Goal: Entertainment & Leisure: Browse casually

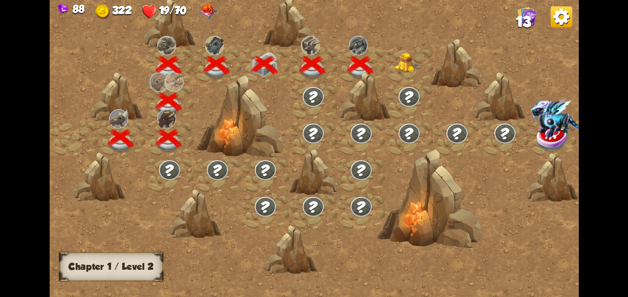
click at [415, 61] on img at bounding box center [408, 62] width 27 height 20
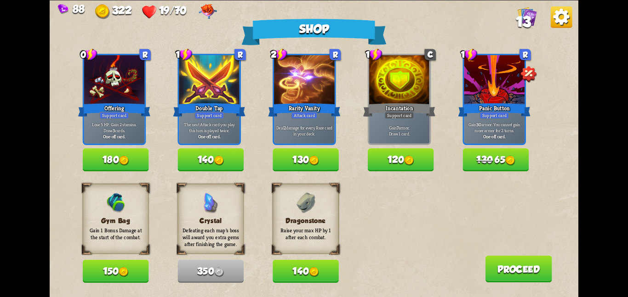
click at [97, 267] on button "150" at bounding box center [116, 271] width 66 height 23
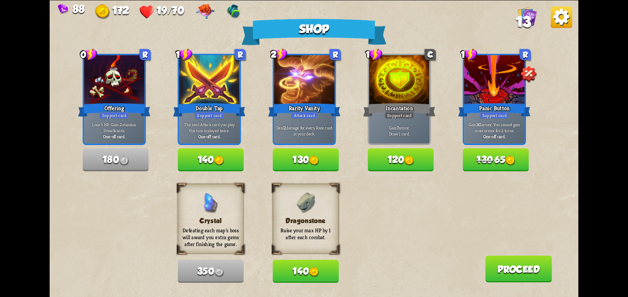
click at [398, 153] on button "120" at bounding box center [401, 159] width 66 height 23
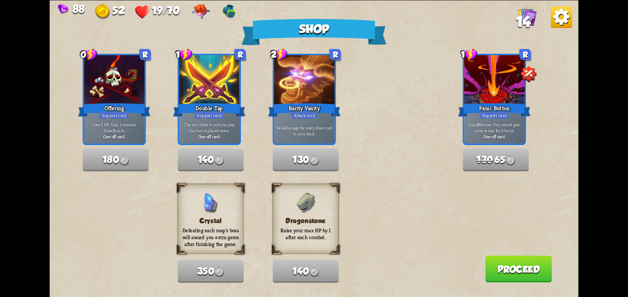
click at [506, 268] on button "Proceed" at bounding box center [518, 269] width 67 height 27
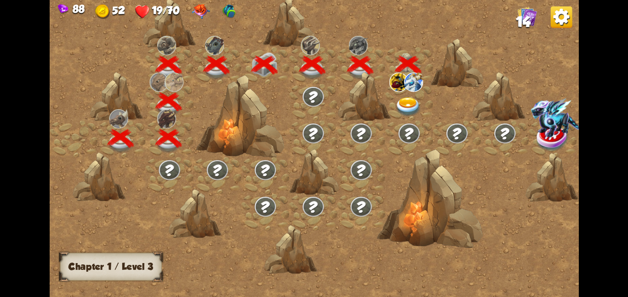
click at [404, 102] on img at bounding box center [408, 106] width 27 height 19
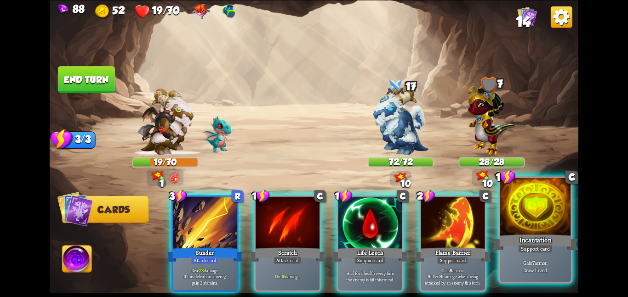
click at [536, 211] on div at bounding box center [535, 208] width 71 height 60
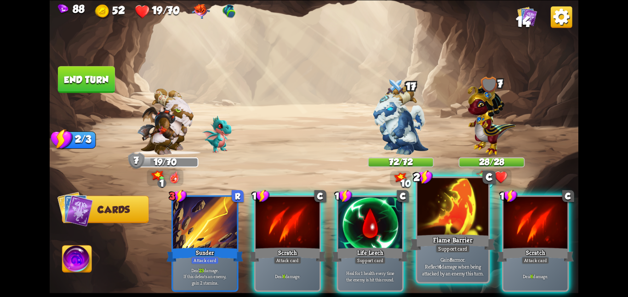
click at [451, 215] on div at bounding box center [452, 208] width 71 height 60
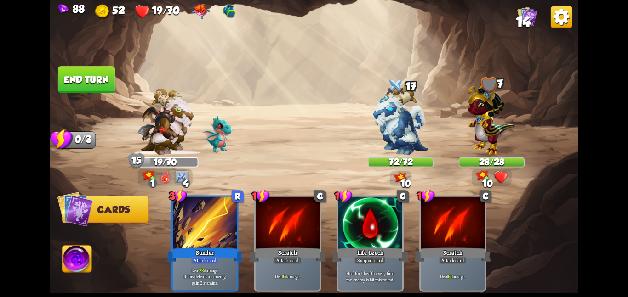
click at [98, 78] on button "End turn" at bounding box center [86, 79] width 57 height 27
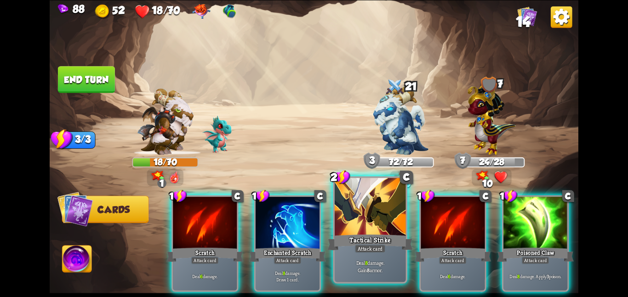
click at [379, 211] on div at bounding box center [370, 208] width 71 height 60
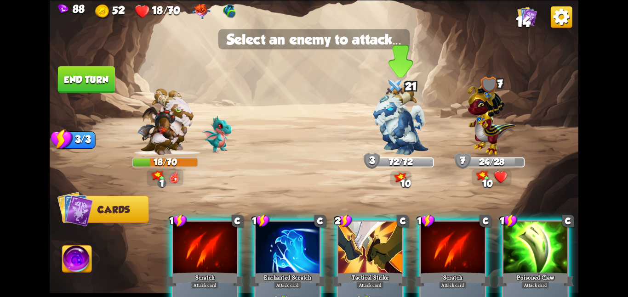
click at [398, 125] on img at bounding box center [400, 119] width 55 height 69
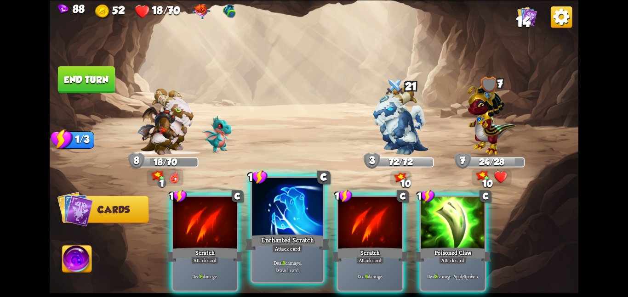
click at [282, 210] on div at bounding box center [287, 208] width 71 height 60
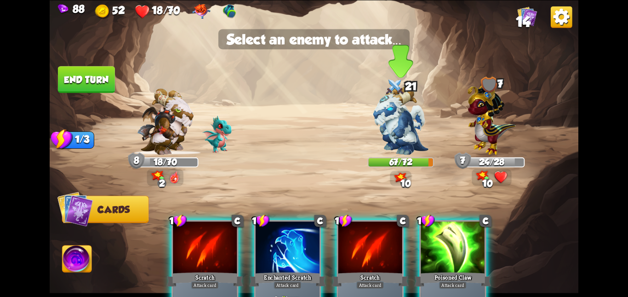
click at [384, 98] on img at bounding box center [400, 119] width 55 height 69
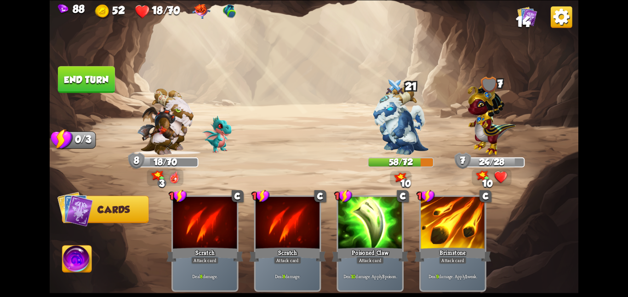
click at [95, 84] on button "End turn" at bounding box center [86, 79] width 57 height 27
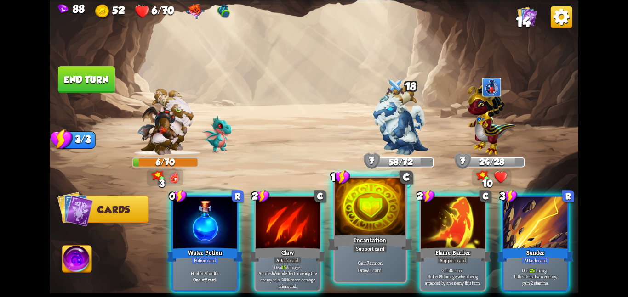
click at [341, 217] on div at bounding box center [370, 208] width 71 height 60
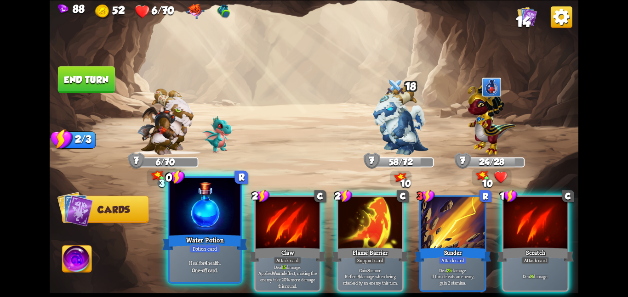
click at [230, 232] on div at bounding box center [204, 208] width 71 height 60
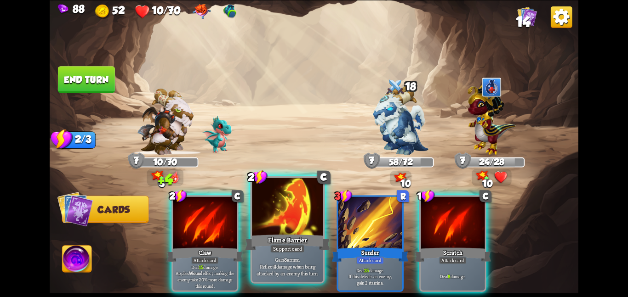
click at [308, 205] on div at bounding box center [287, 208] width 71 height 60
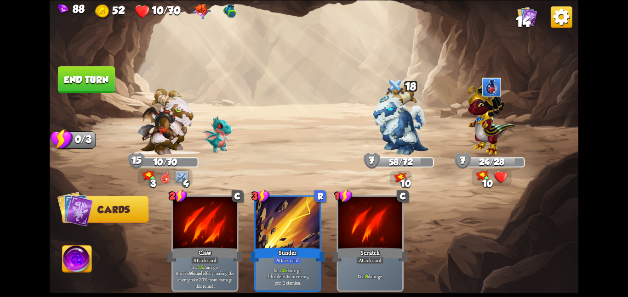
click at [96, 87] on button "End turn" at bounding box center [86, 79] width 57 height 27
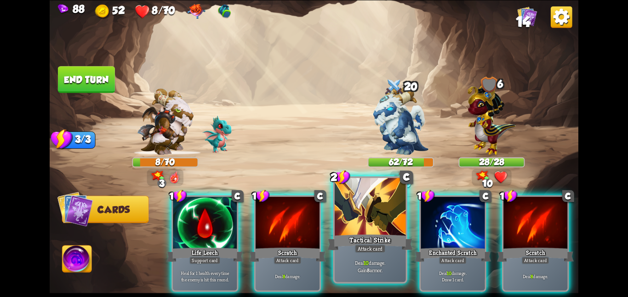
click at [377, 210] on div at bounding box center [370, 208] width 71 height 60
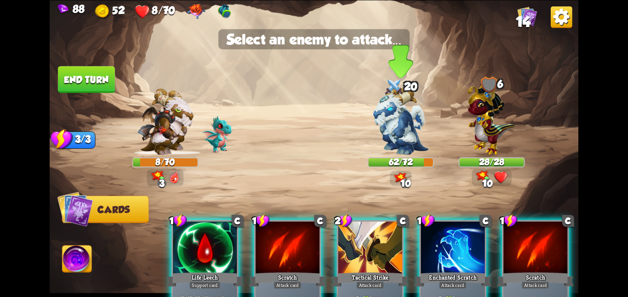
click at [387, 150] on img at bounding box center [400, 119] width 55 height 69
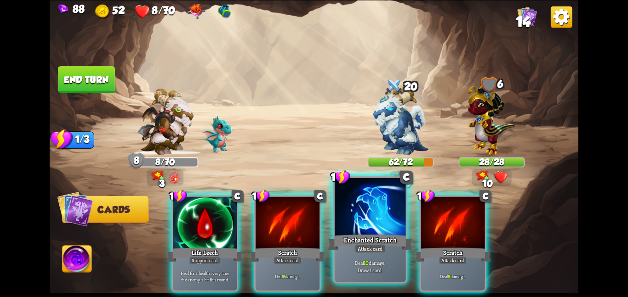
click at [352, 275] on div "Deal 10 damage. Draw 1 card." at bounding box center [370, 266] width 71 height 31
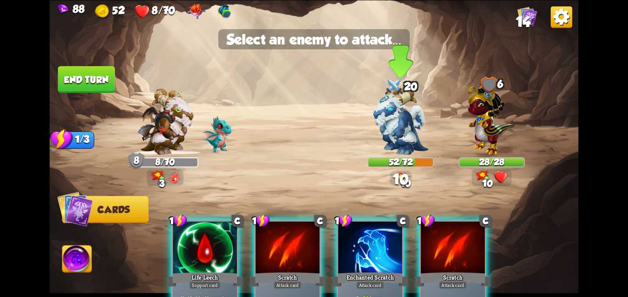
click at [391, 153] on img at bounding box center [400, 119] width 55 height 69
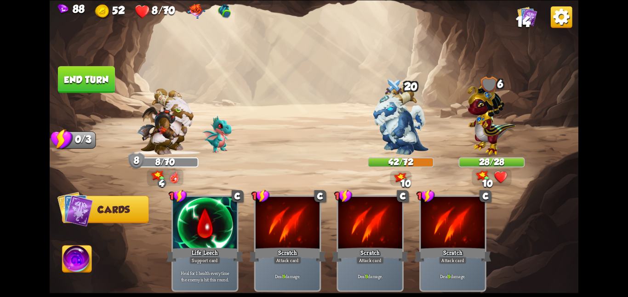
click at [75, 80] on button "End turn" at bounding box center [86, 80] width 58 height 28
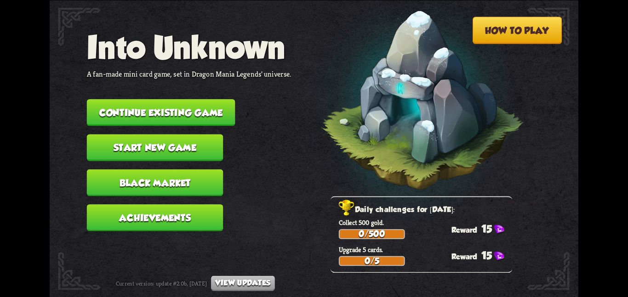
click at [176, 99] on button "Continue existing game" at bounding box center [161, 112] width 148 height 27
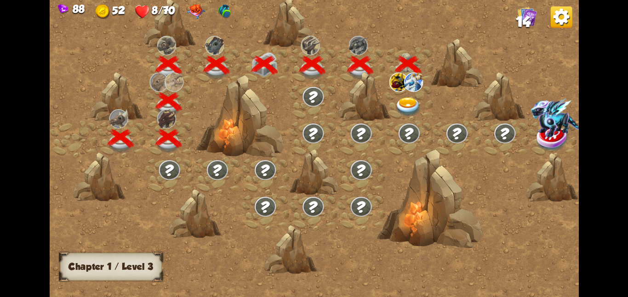
click at [412, 100] on img at bounding box center [408, 106] width 27 height 19
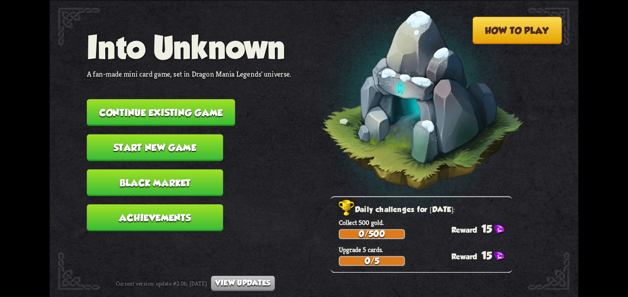
click at [141, 111] on button "Continue existing game" at bounding box center [161, 112] width 148 height 27
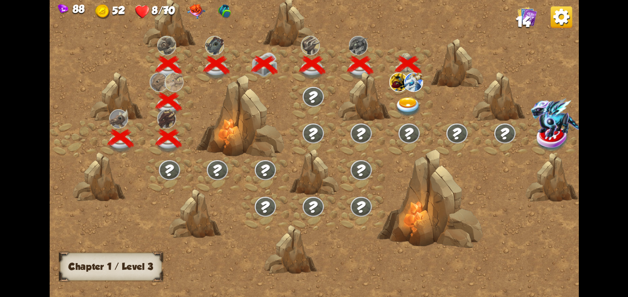
click at [395, 86] on img at bounding box center [398, 81] width 19 height 19
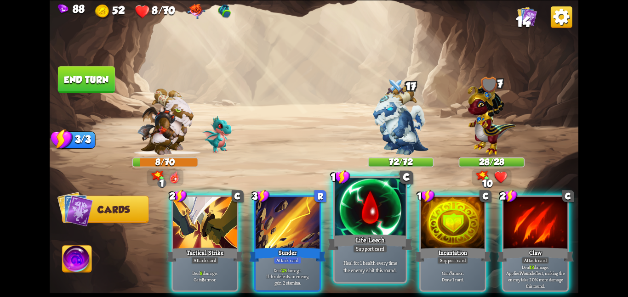
click at [358, 237] on div "Life Leech" at bounding box center [369, 242] width 85 height 19
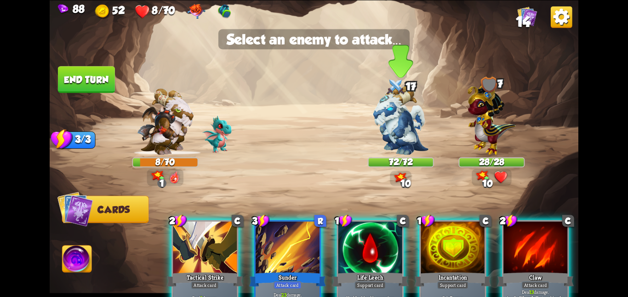
click at [391, 141] on img at bounding box center [400, 119] width 55 height 69
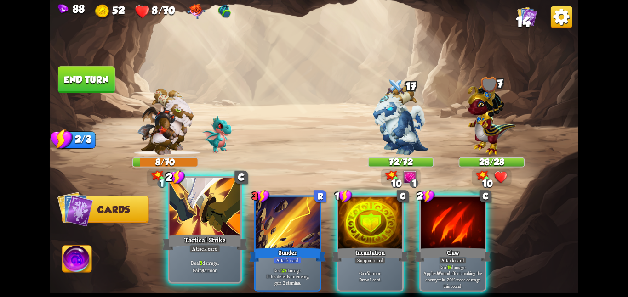
click at [190, 216] on div at bounding box center [204, 208] width 71 height 60
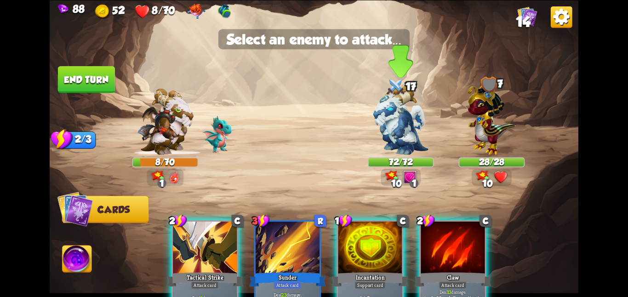
click at [414, 117] on img at bounding box center [400, 119] width 55 height 69
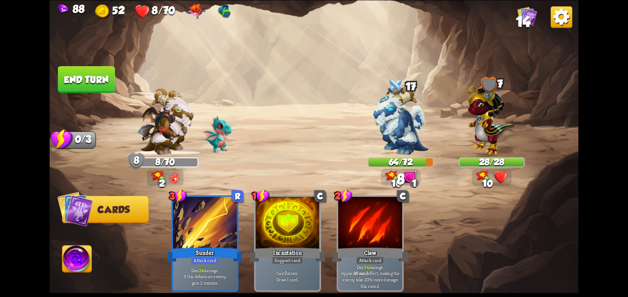
click at [89, 75] on button "End turn" at bounding box center [86, 79] width 57 height 27
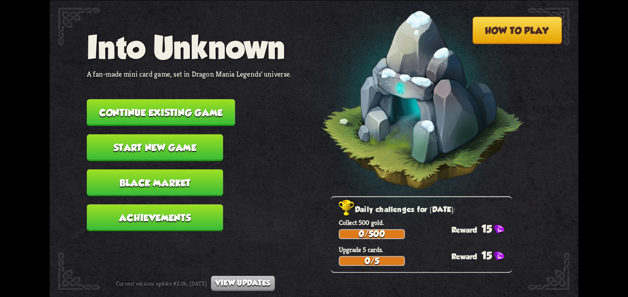
click at [97, 104] on button "Continue existing game" at bounding box center [161, 112] width 148 height 27
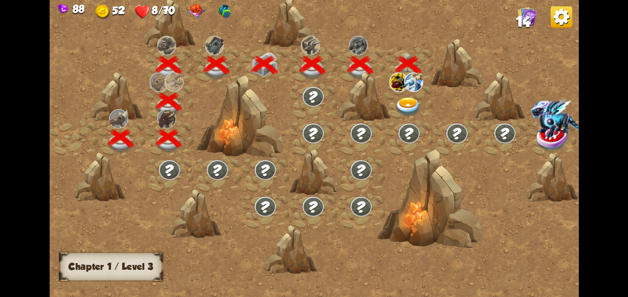
click at [398, 90] on img at bounding box center [398, 81] width 19 height 19
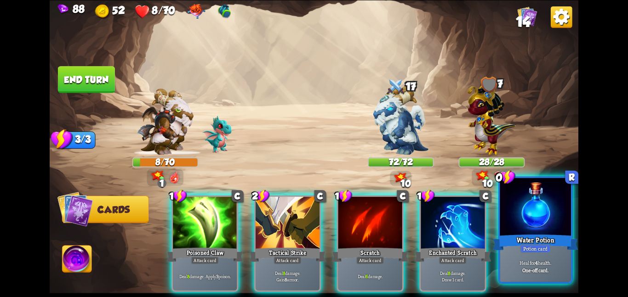
click at [516, 210] on div at bounding box center [535, 208] width 71 height 60
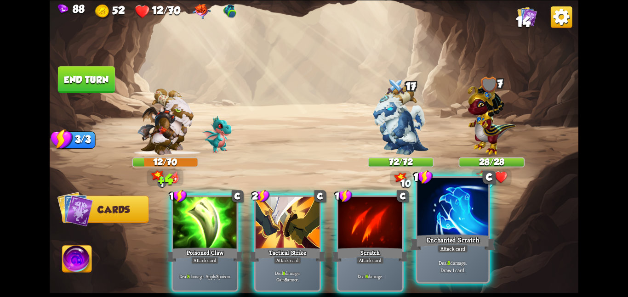
click at [455, 238] on div "Enchanted Scratch" at bounding box center [452, 242] width 85 height 19
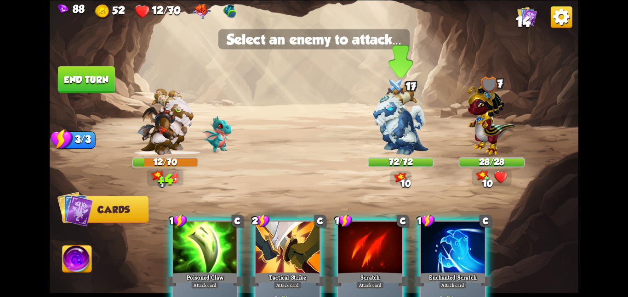
click at [398, 140] on img at bounding box center [400, 119] width 55 height 69
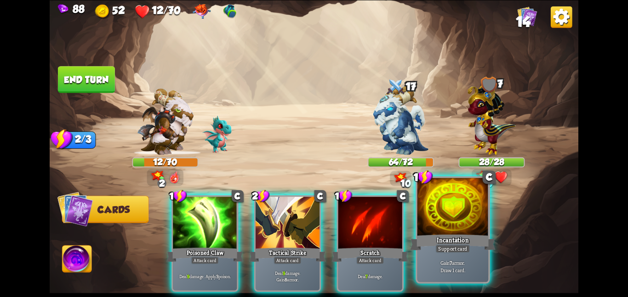
click at [451, 227] on div at bounding box center [452, 208] width 71 height 60
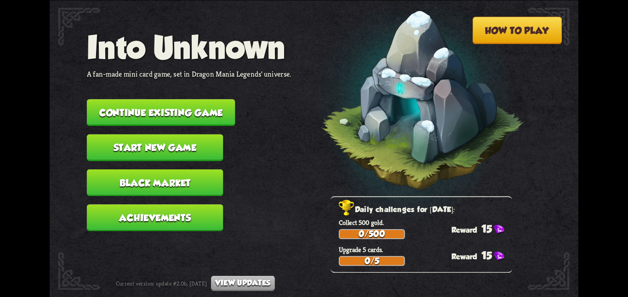
click at [159, 99] on button "Continue existing game" at bounding box center [161, 112] width 148 height 27
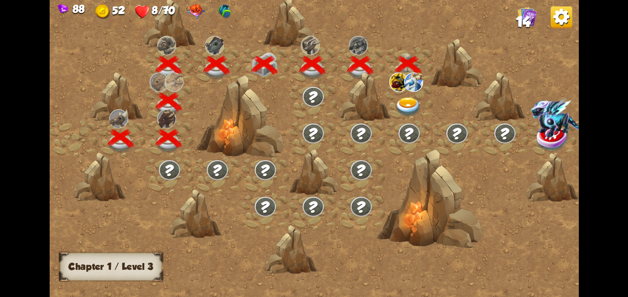
click at [409, 111] on img at bounding box center [408, 106] width 27 height 19
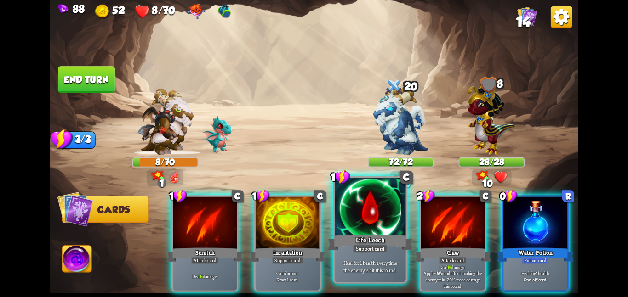
click at [375, 221] on div at bounding box center [370, 208] width 71 height 60
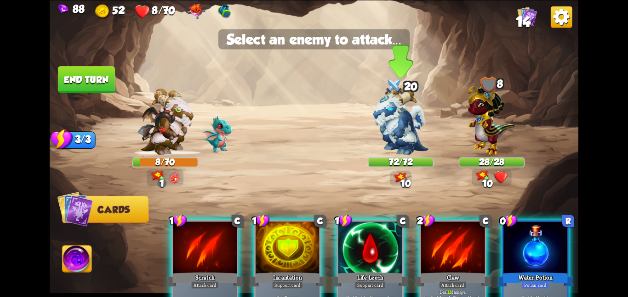
click at [413, 137] on img at bounding box center [400, 119] width 55 height 69
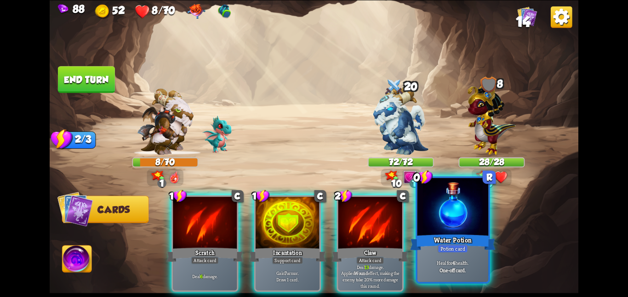
click at [450, 216] on div at bounding box center [452, 208] width 71 height 60
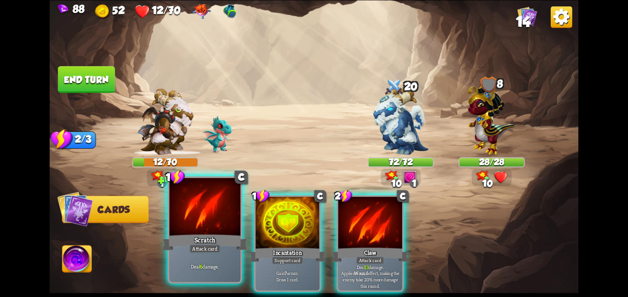
click at [193, 237] on div "Scratch" at bounding box center [204, 242] width 85 height 19
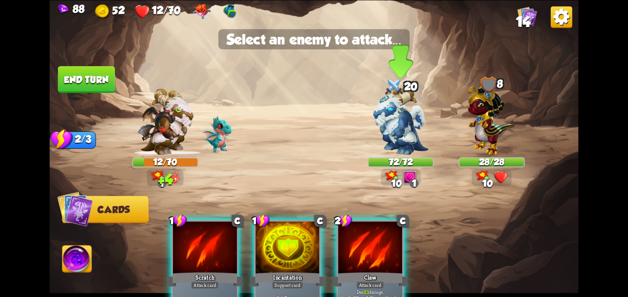
click at [409, 128] on img at bounding box center [400, 119] width 55 height 69
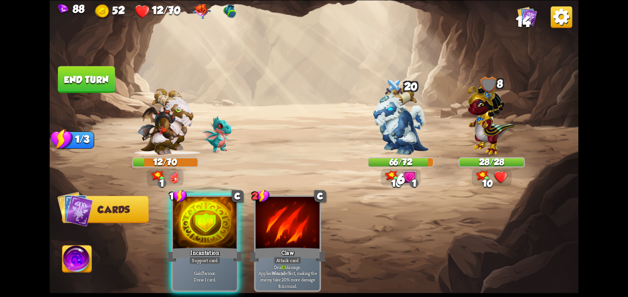
click at [69, 267] on img at bounding box center [77, 261] width 29 height 30
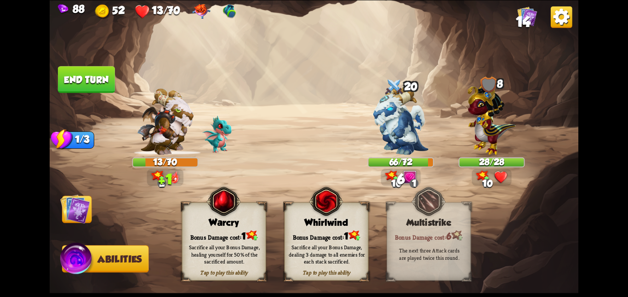
click at [301, 213] on div "Tap to play this ability Whirlwind Bonus Damage cost: 1 Sacrifice all your Bonu…" at bounding box center [326, 241] width 84 height 79
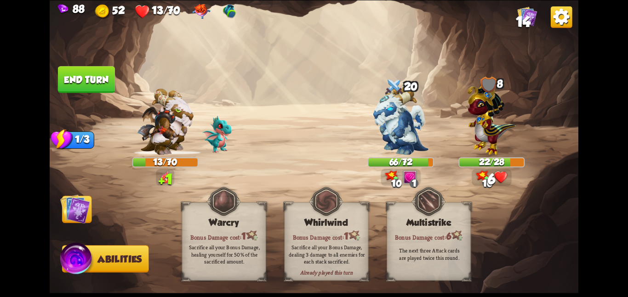
click at [91, 203] on button "Cards" at bounding box center [77, 209] width 30 height 27
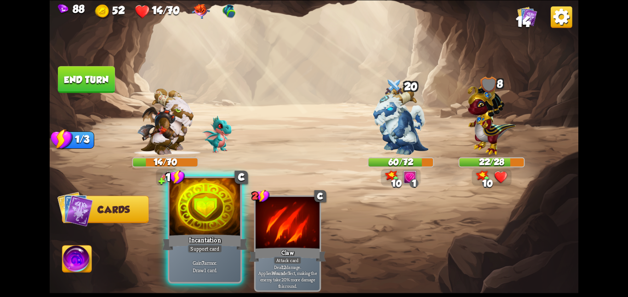
click at [194, 223] on div at bounding box center [204, 208] width 71 height 60
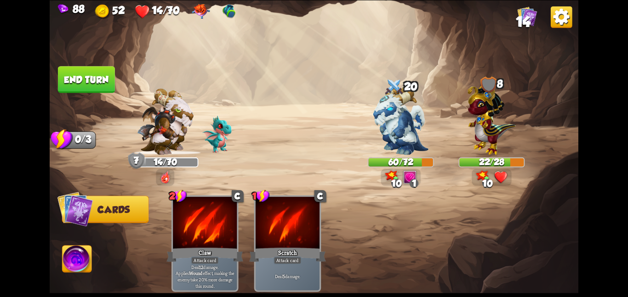
click at [75, 70] on button "End turn" at bounding box center [86, 79] width 57 height 27
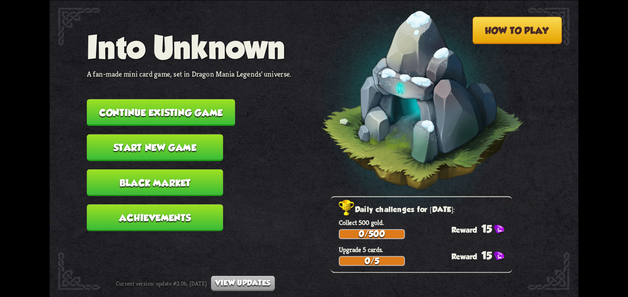
click at [125, 99] on button "Continue existing game" at bounding box center [161, 112] width 148 height 27
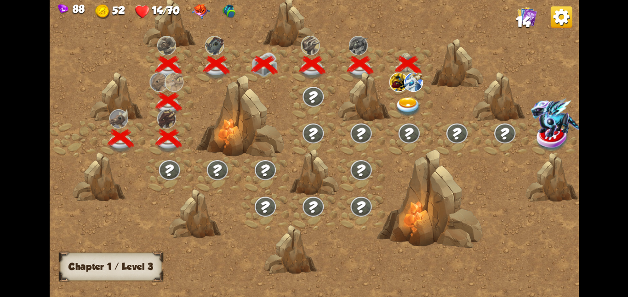
click at [402, 96] on div at bounding box center [409, 102] width 48 height 37
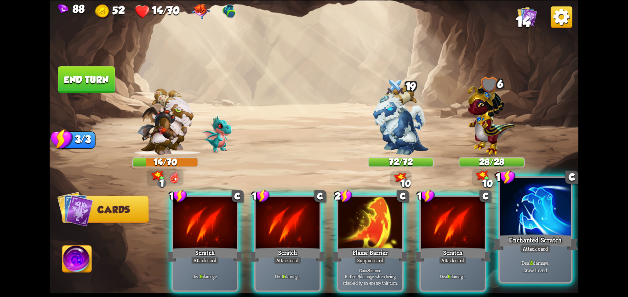
click at [513, 209] on div at bounding box center [535, 208] width 71 height 60
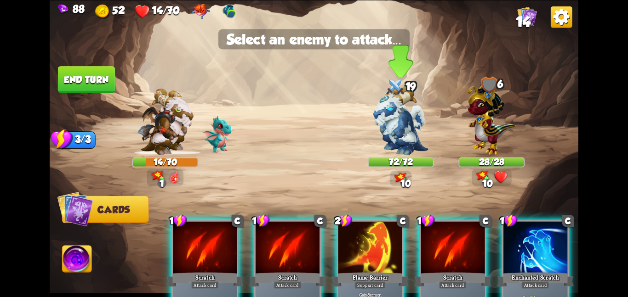
click at [371, 104] on div at bounding box center [401, 126] width 66 height 58
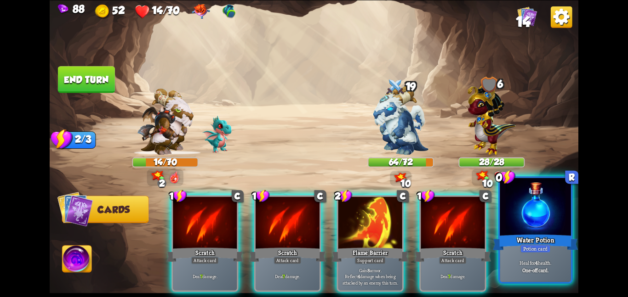
click at [531, 232] on div at bounding box center [535, 208] width 71 height 60
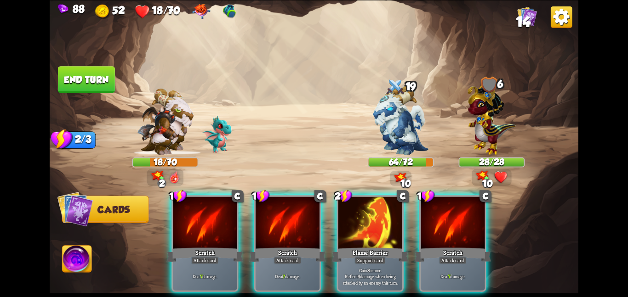
click at [74, 87] on button "End turn" at bounding box center [86, 79] width 57 height 27
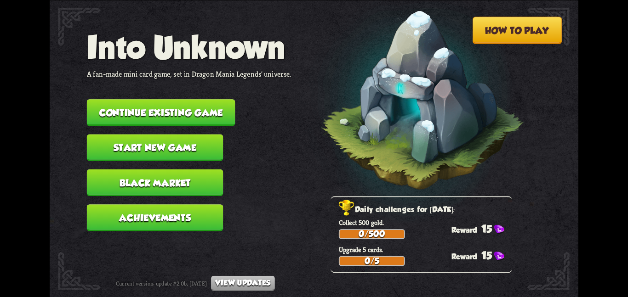
click at [173, 99] on button "Continue existing game" at bounding box center [161, 112] width 148 height 27
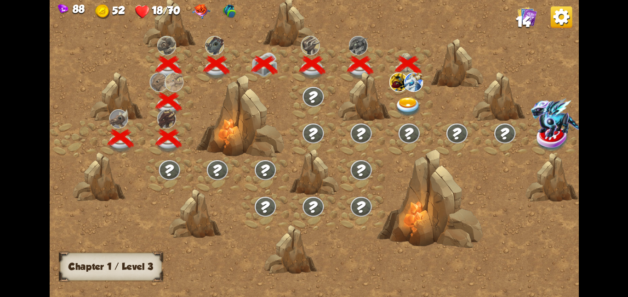
click at [399, 96] on div at bounding box center [409, 102] width 48 height 37
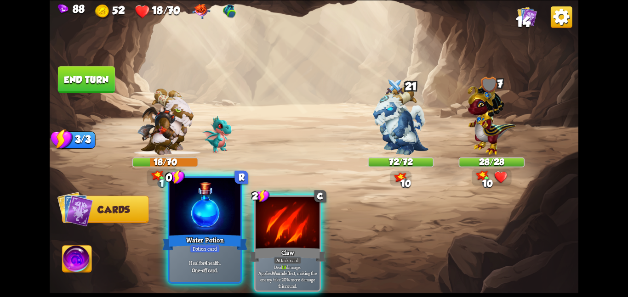
click at [206, 237] on div "Water Potion" at bounding box center [204, 242] width 85 height 19
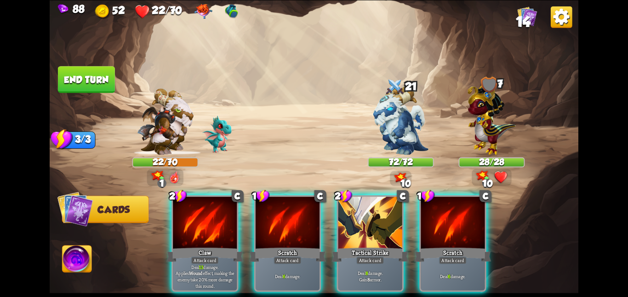
click at [96, 81] on button "End turn" at bounding box center [86, 79] width 57 height 27
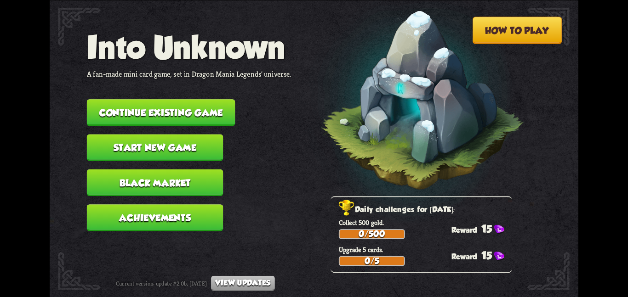
click at [165, 110] on button "Continue existing game" at bounding box center [161, 112] width 148 height 27
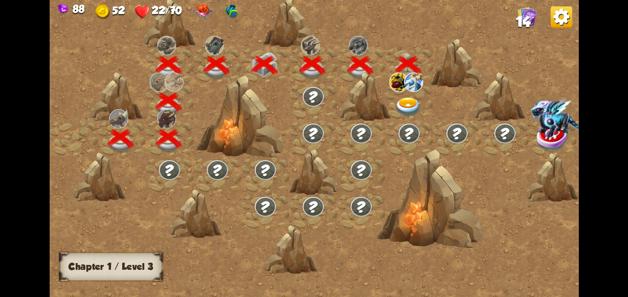
click at [409, 98] on img at bounding box center [408, 106] width 27 height 19
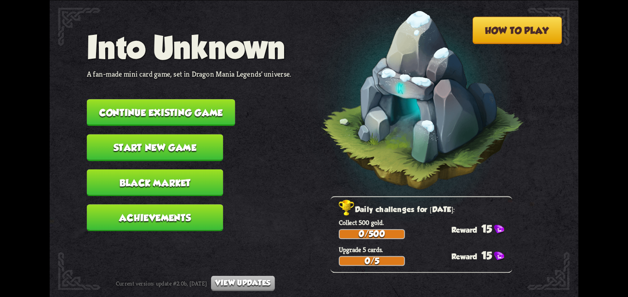
click at [138, 108] on button "Continue existing game" at bounding box center [161, 112] width 148 height 27
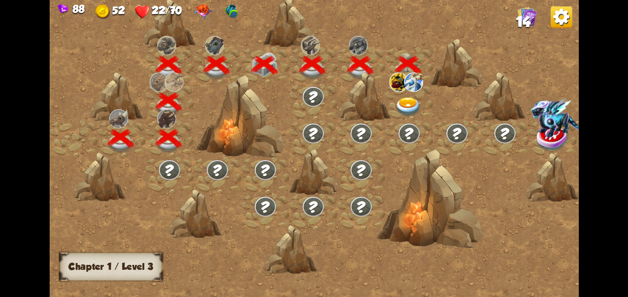
click at [396, 95] on div at bounding box center [409, 102] width 48 height 37
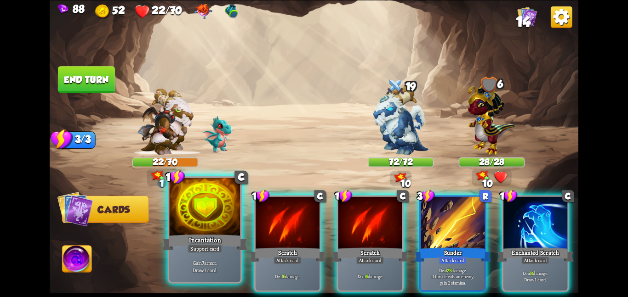
click at [219, 254] on div "Gain 7 armor. Draw 1 card." at bounding box center [204, 266] width 71 height 31
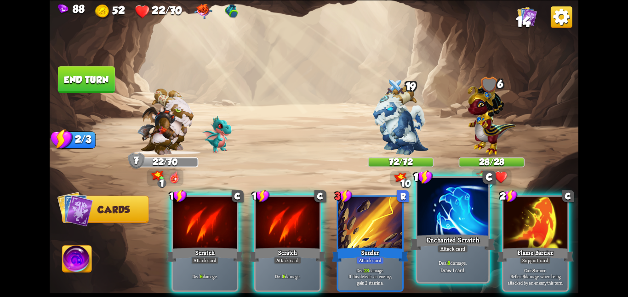
click at [454, 233] on div "Enchanted Scratch" at bounding box center [452, 242] width 85 height 19
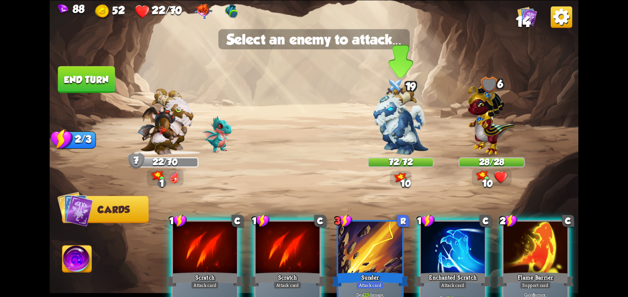
click at [374, 120] on img at bounding box center [400, 119] width 55 height 69
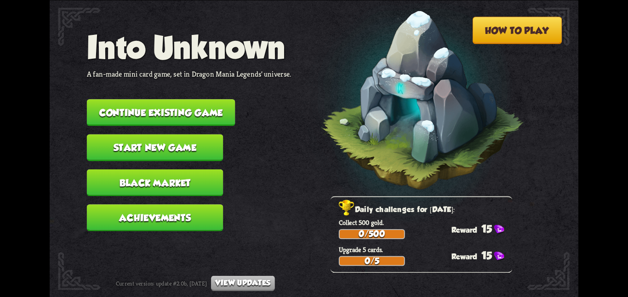
click at [146, 102] on button "Continue existing game" at bounding box center [161, 112] width 148 height 27
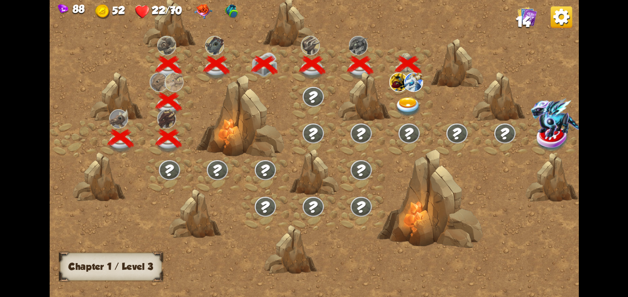
click at [409, 109] on img at bounding box center [408, 106] width 27 height 19
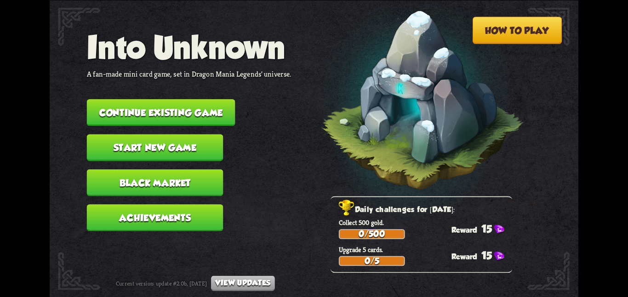
click at [111, 114] on button "Continue existing game" at bounding box center [161, 112] width 148 height 27
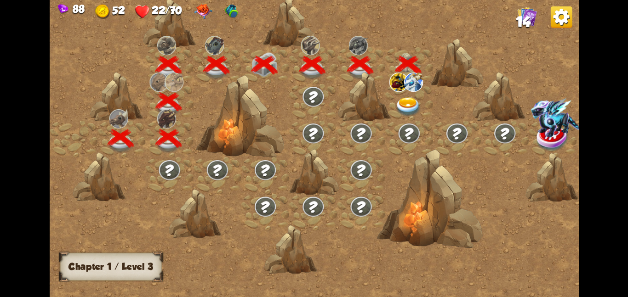
click at [404, 105] on img at bounding box center [408, 106] width 27 height 19
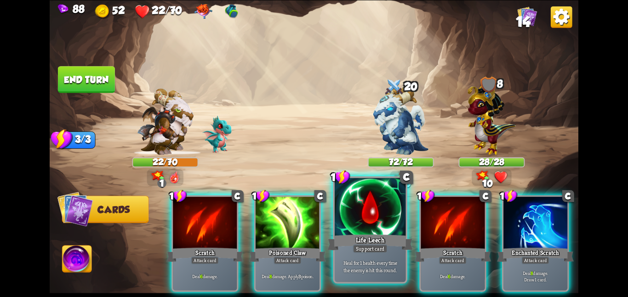
click at [347, 231] on div at bounding box center [370, 208] width 71 height 60
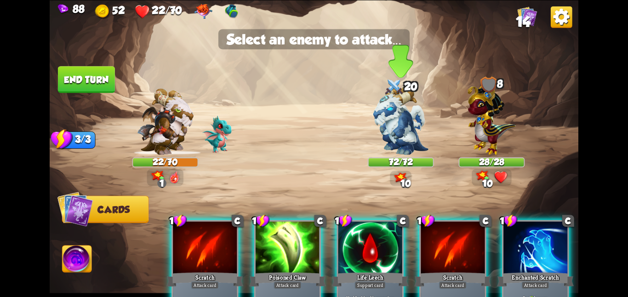
click at [410, 114] on img at bounding box center [400, 119] width 55 height 69
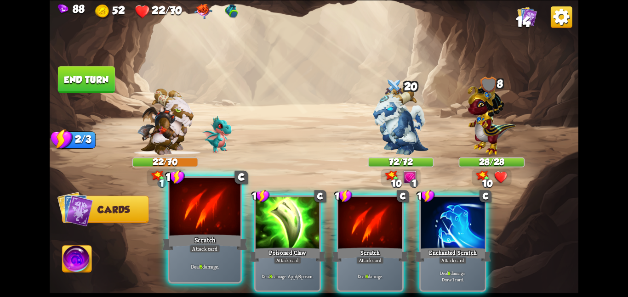
click at [175, 234] on div "Scratch" at bounding box center [204, 242] width 85 height 19
click at [175, 234] on div at bounding box center [204, 208] width 71 height 60
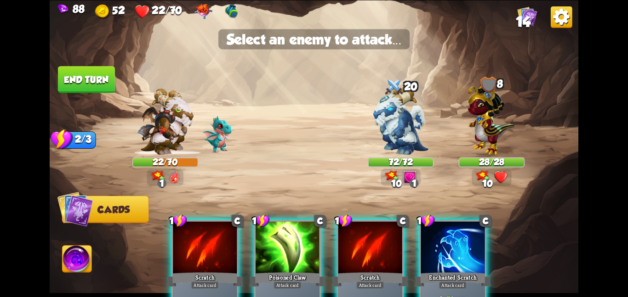
click at [175, 234] on div at bounding box center [205, 249] width 64 height 54
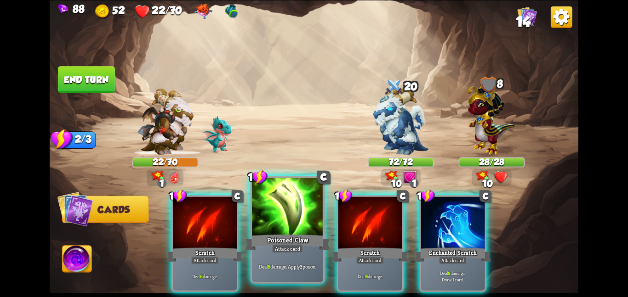
click at [303, 208] on div at bounding box center [287, 208] width 71 height 60
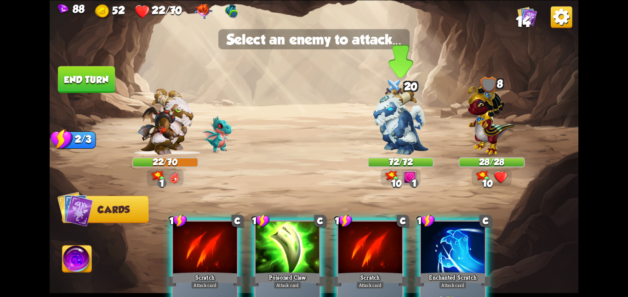
click at [427, 119] on img at bounding box center [400, 119] width 55 height 69
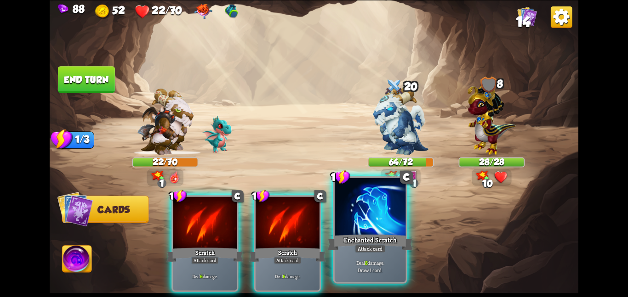
click at [363, 204] on div at bounding box center [370, 208] width 71 height 60
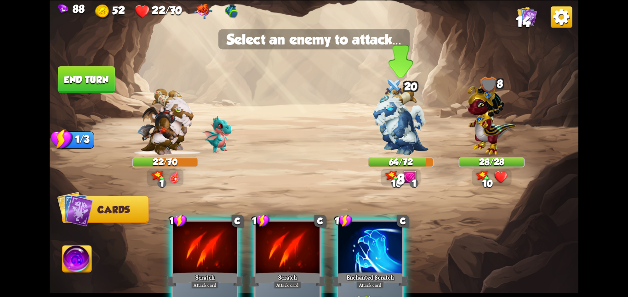
click at [398, 129] on img at bounding box center [400, 119] width 55 height 69
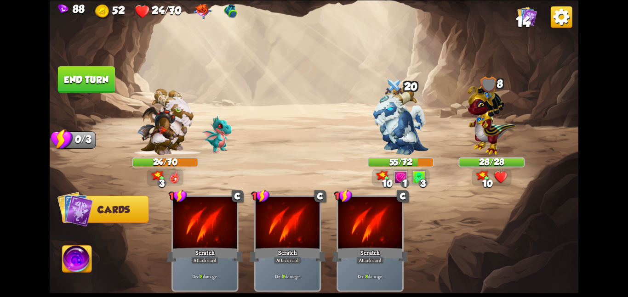
click at [92, 66] on button "End turn" at bounding box center [86, 79] width 57 height 27
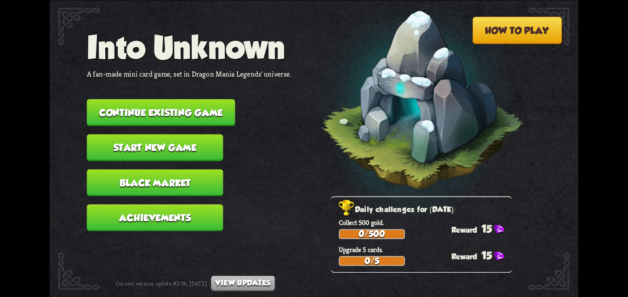
click at [114, 101] on button "Continue existing game" at bounding box center [161, 112] width 148 height 27
